Goal: Find specific page/section: Find specific page/section

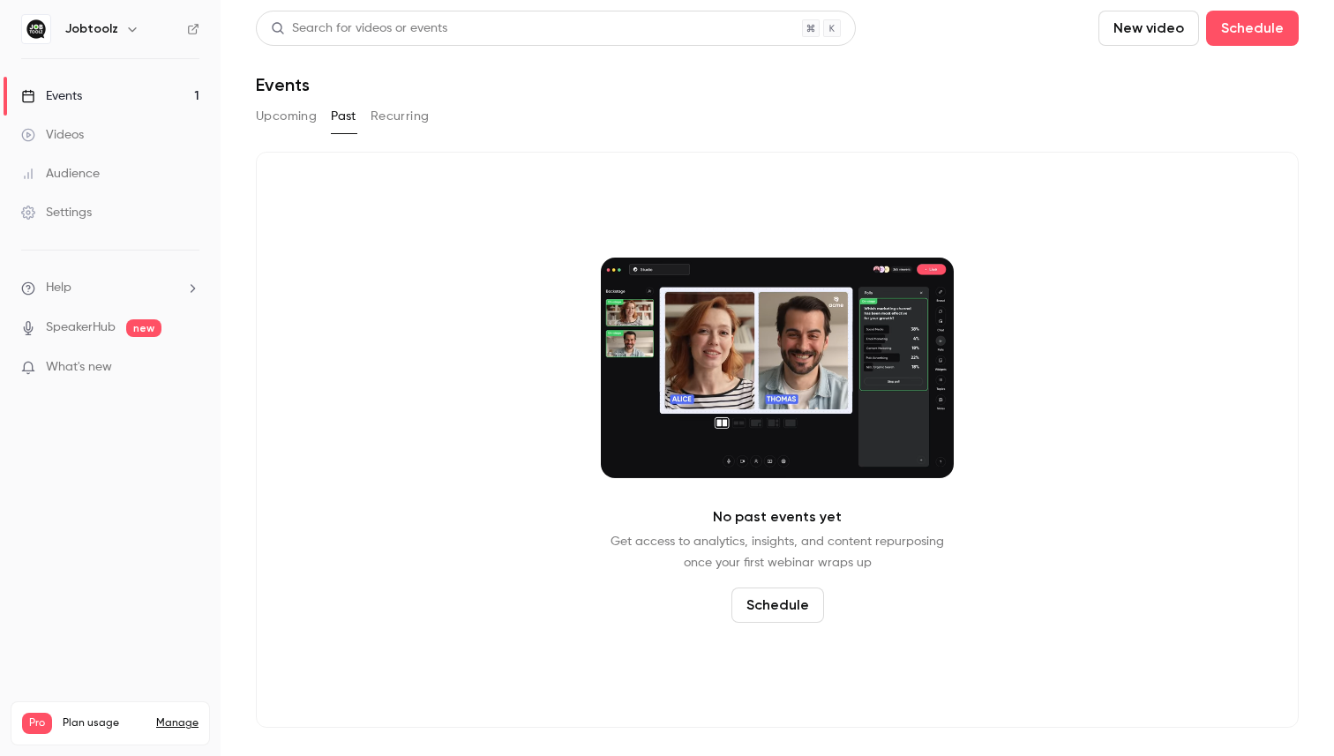
click at [95, 31] on h6 "Jobtoolz" at bounding box center [91, 29] width 53 height 18
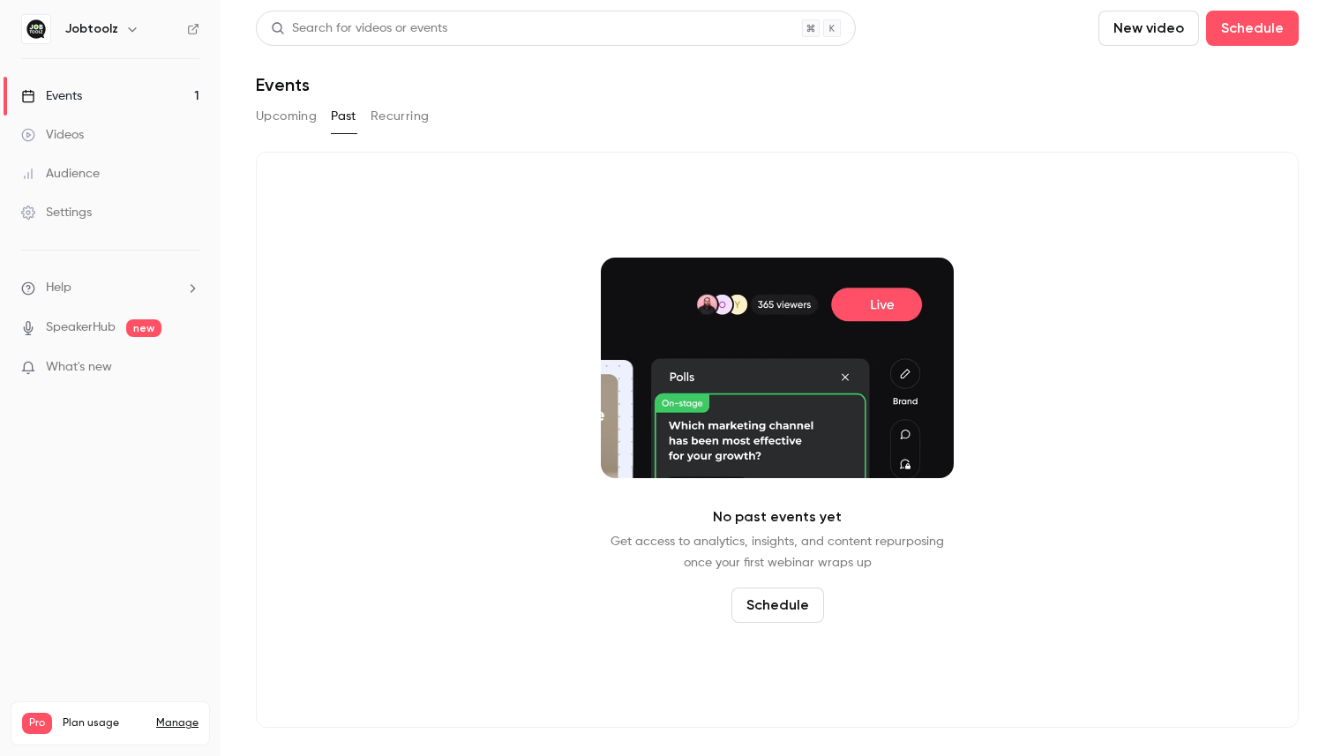
click at [114, 26] on h6 "Jobtoolz" at bounding box center [91, 29] width 53 height 18
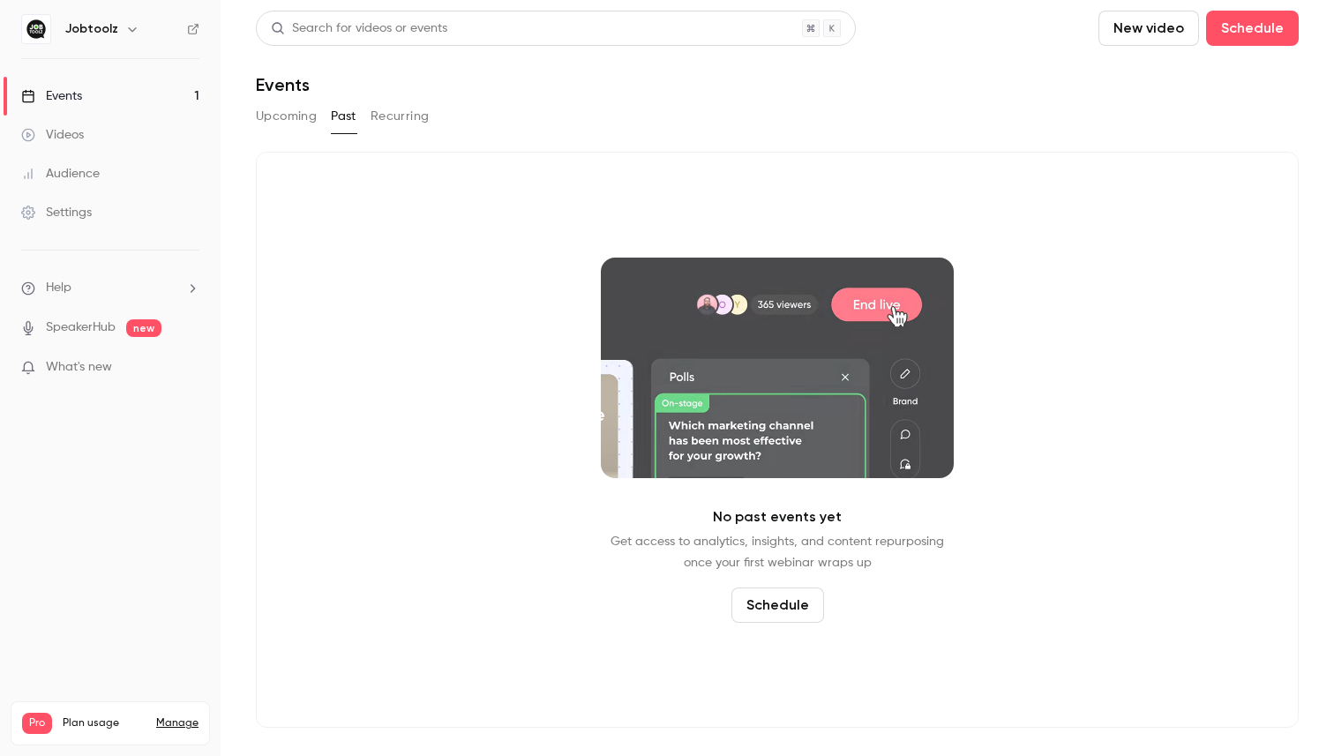
click at [129, 26] on icon "button" at bounding box center [132, 29] width 14 height 14
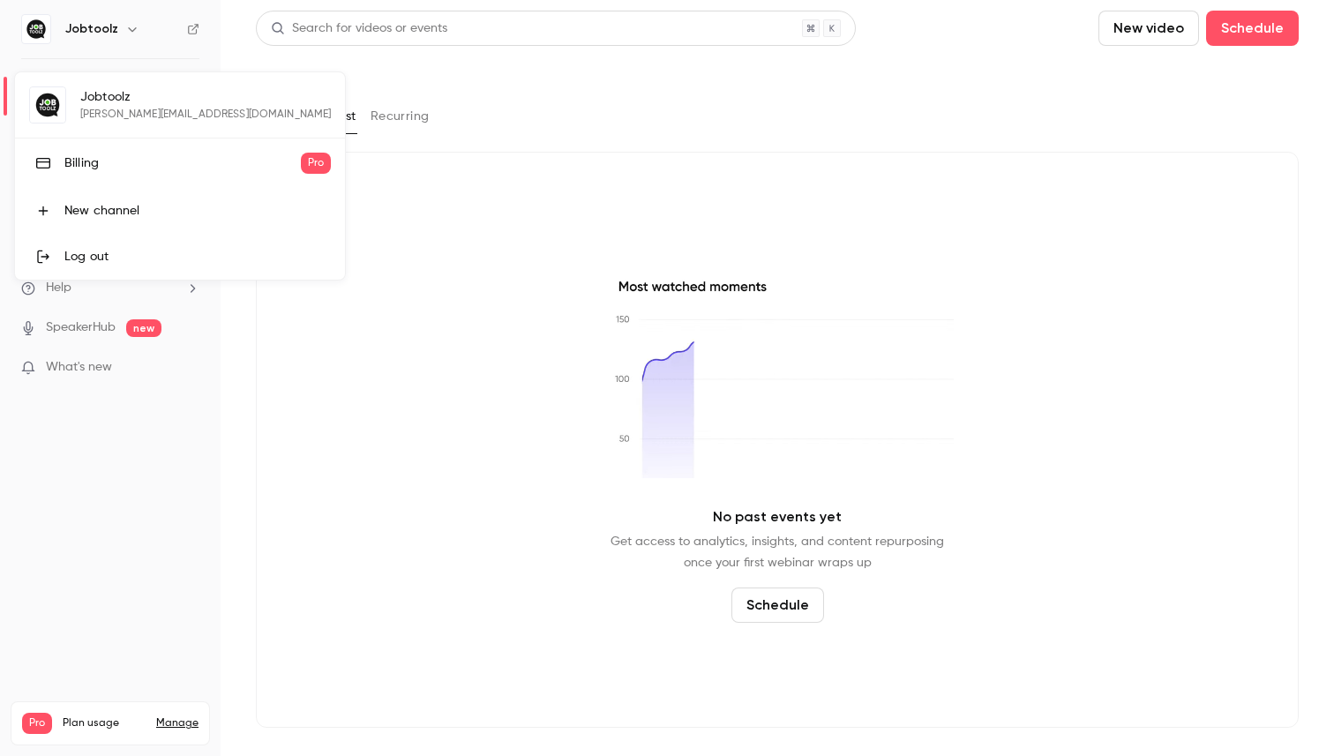
click at [119, 95] on div "Jobtoolz [PERSON_NAME][EMAIL_ADDRESS][DOMAIN_NAME] Billing Pro New channel Log …" at bounding box center [180, 175] width 330 height 207
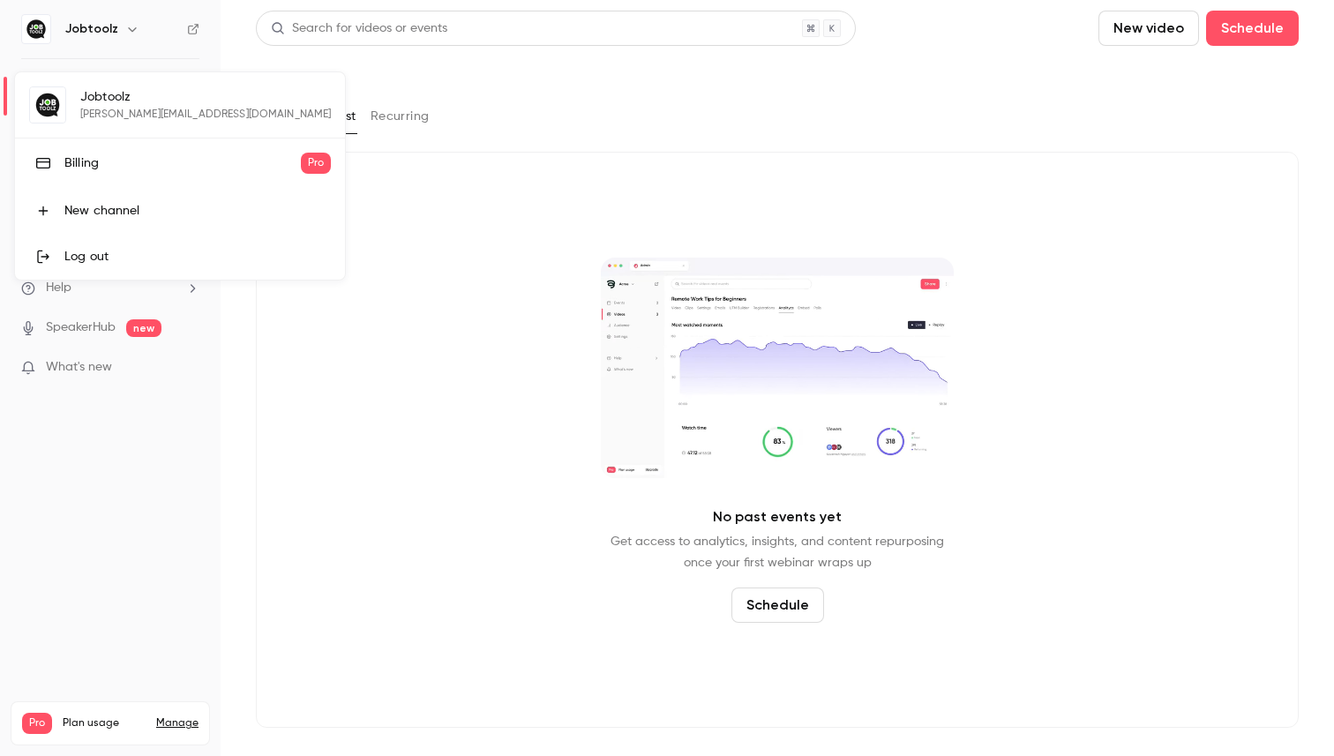
click at [49, 116] on div "Jobtoolz [PERSON_NAME][EMAIL_ADDRESS][DOMAIN_NAME] Billing Pro New channel Log …" at bounding box center [180, 175] width 330 height 207
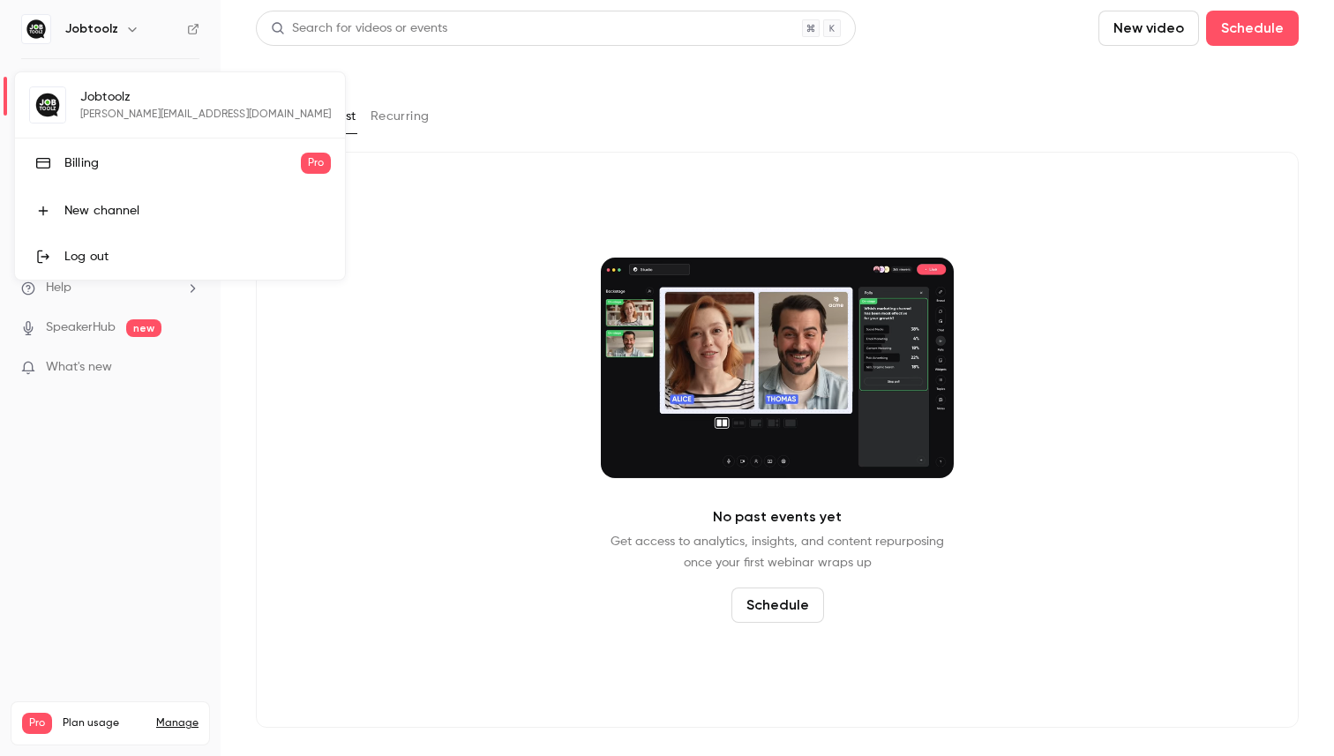
click at [34, 25] on div at bounding box center [667, 378] width 1334 height 756
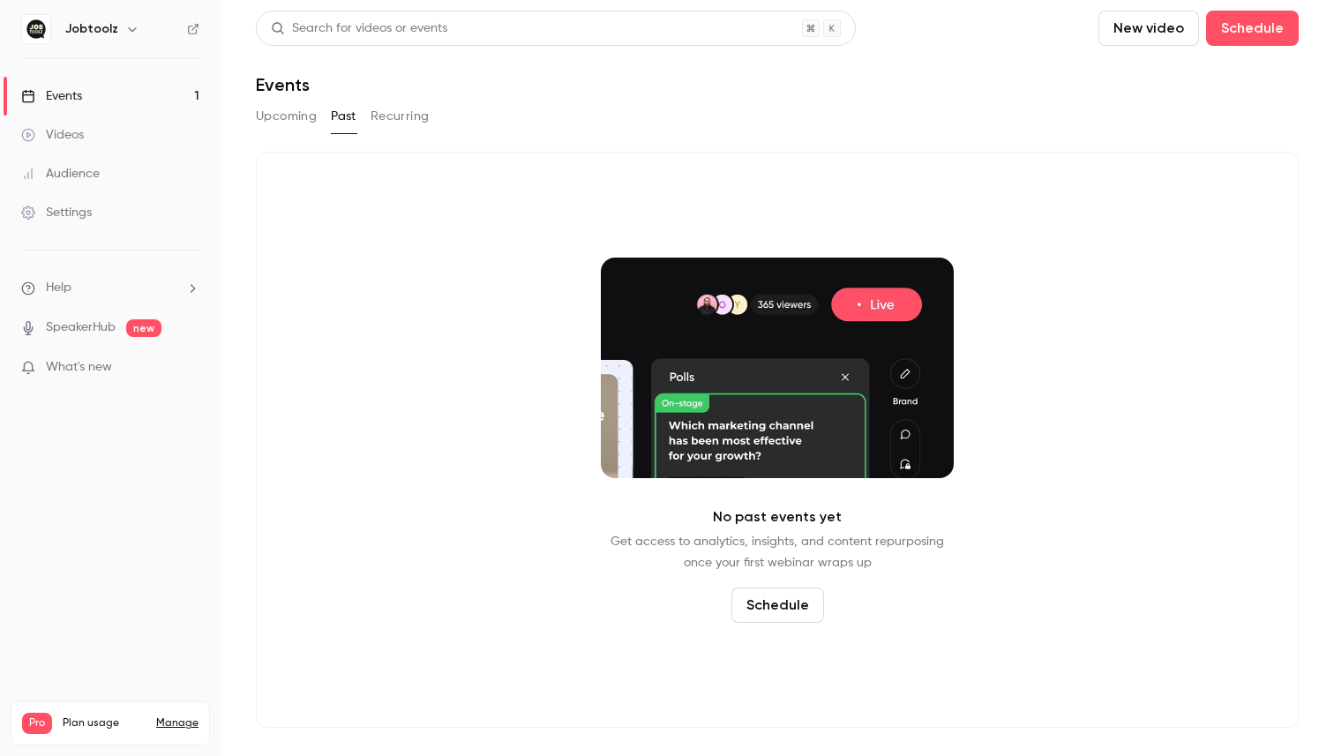
click at [66, 138] on div "Videos" at bounding box center [52, 135] width 63 height 18
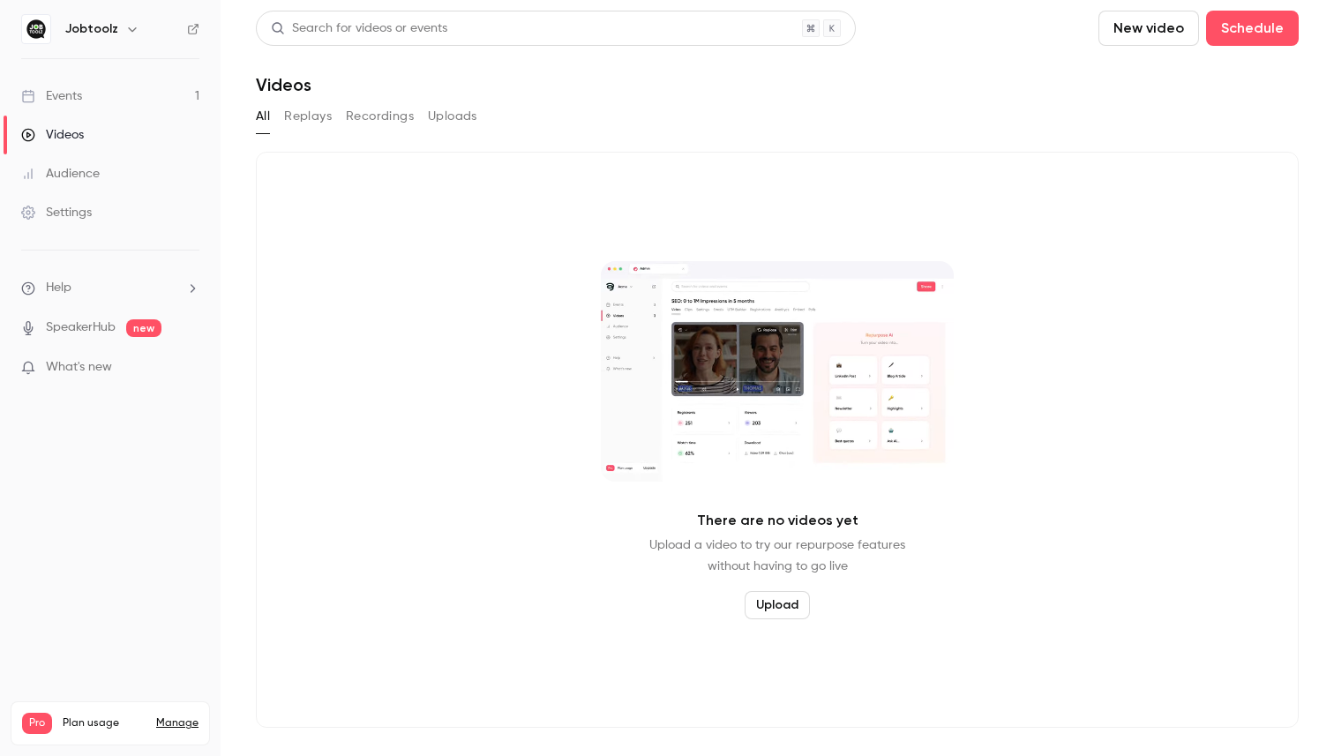
click at [86, 81] on link "Events 1" at bounding box center [110, 96] width 220 height 39
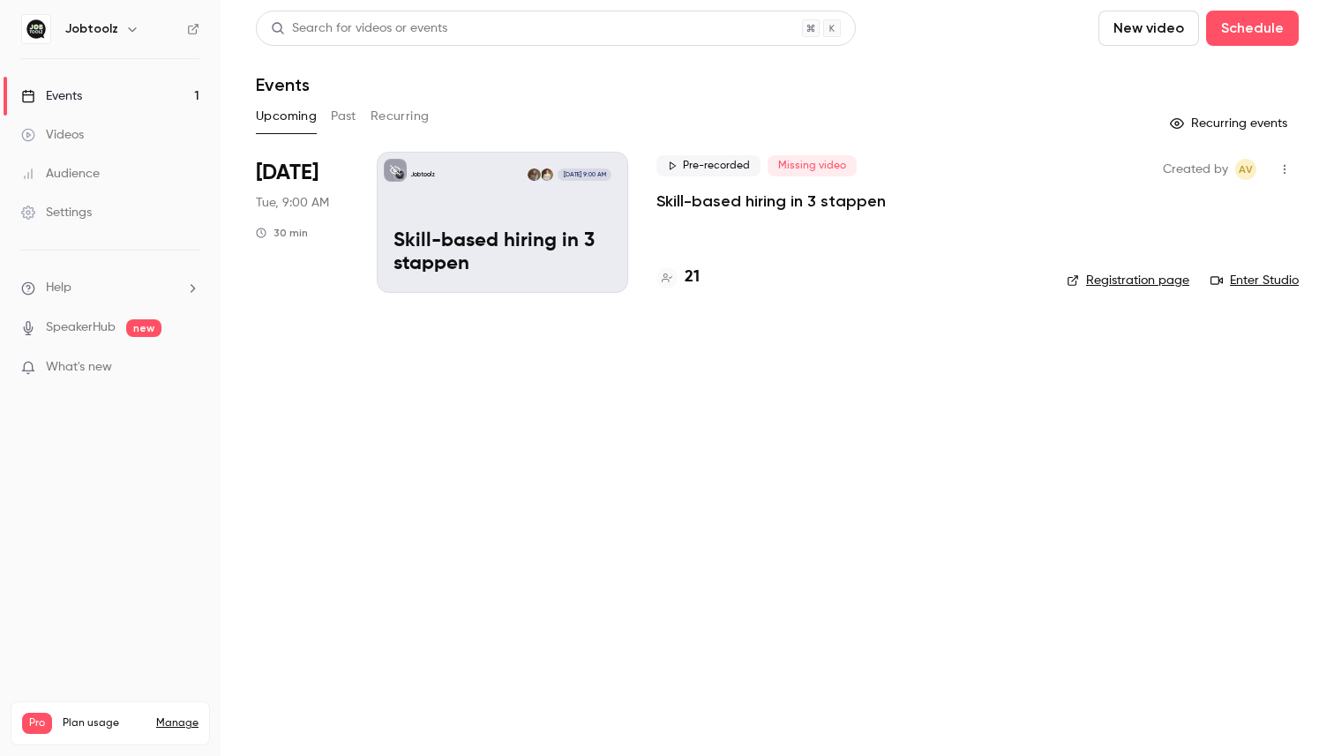
click at [691, 198] on p "Skill-based hiring in 3 stappen" at bounding box center [770, 201] width 229 height 21
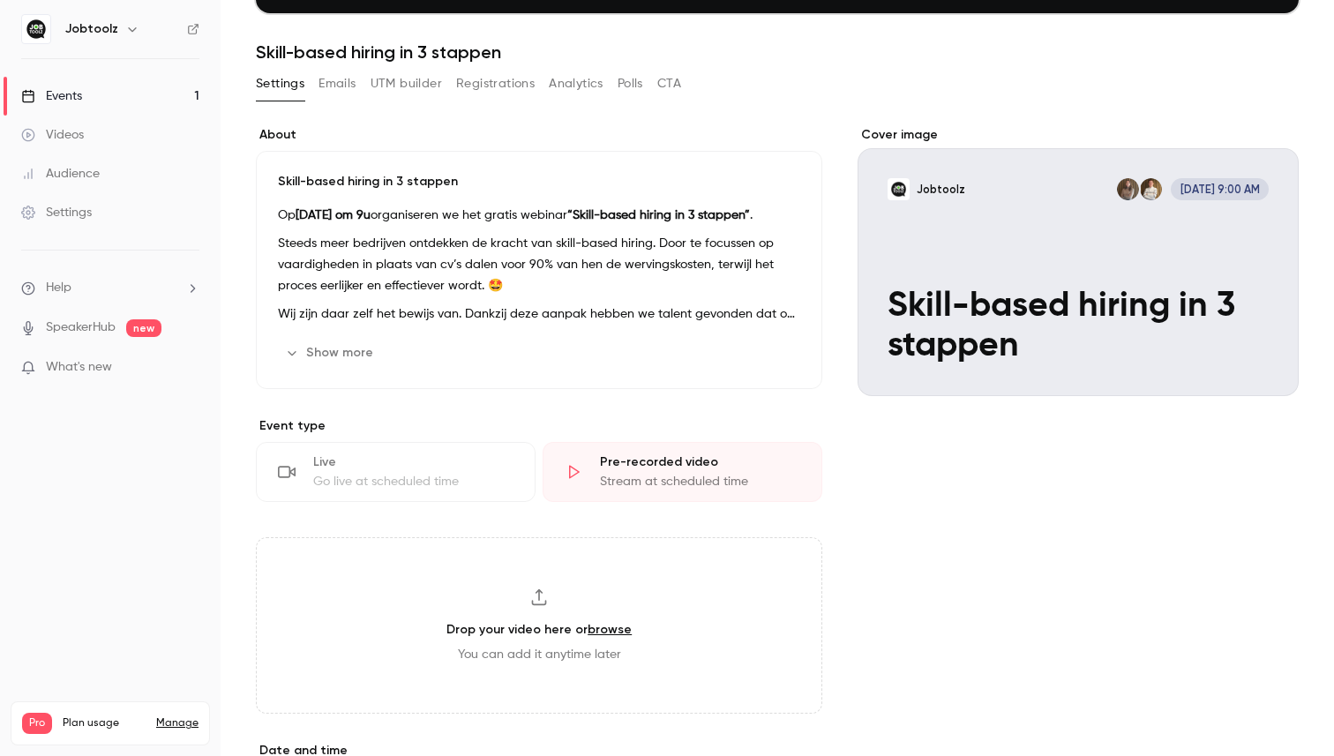
scroll to position [191, 0]
